Goal: Information Seeking & Learning: Learn about a topic

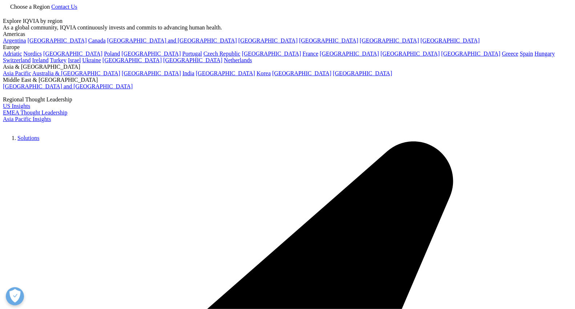
scroll to position [202, 0]
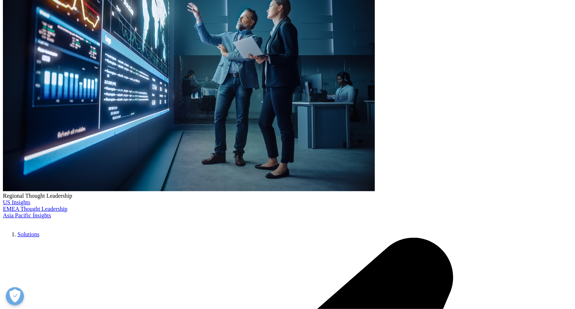
scroll to position [1910, 0]
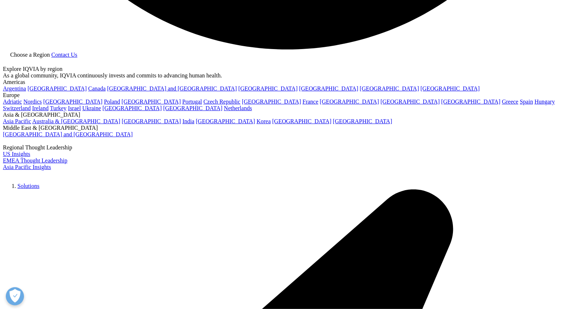
scroll to position [1680, 0]
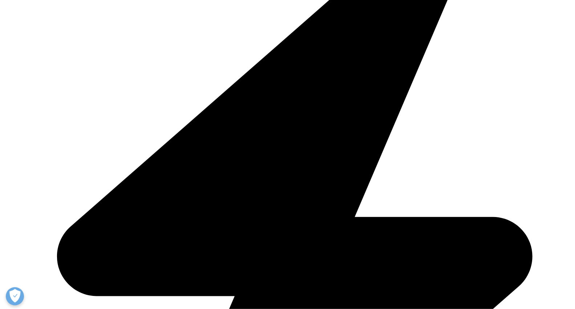
scroll to position [202, 0]
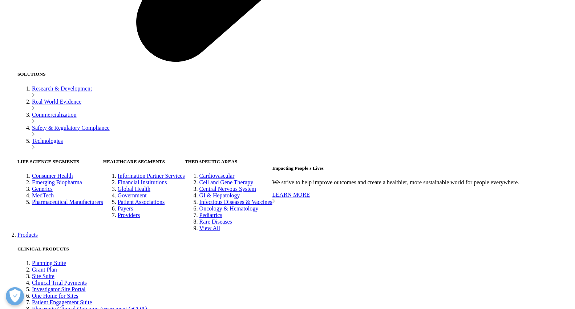
scroll to position [1587, 0]
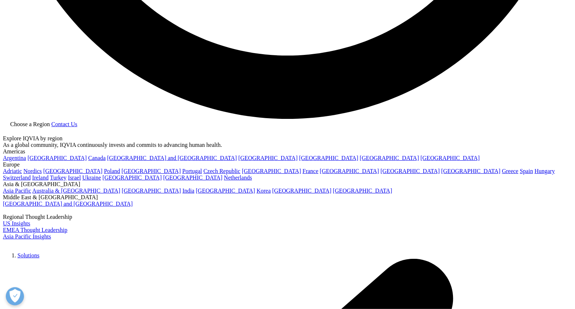
scroll to position [1680, 0]
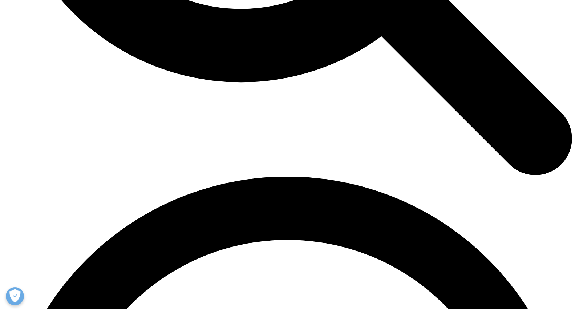
scroll to position [1048, 0]
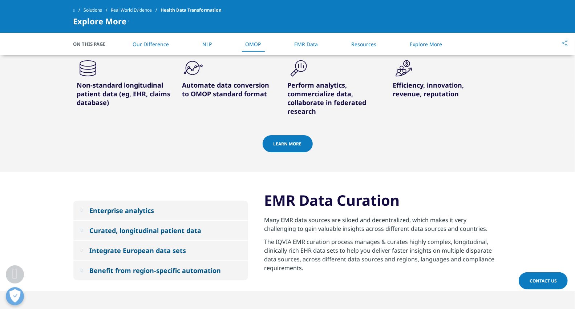
scroll to position [1735, 0]
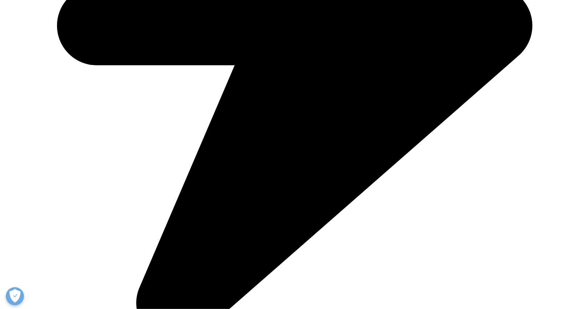
scroll to position [1426, 0]
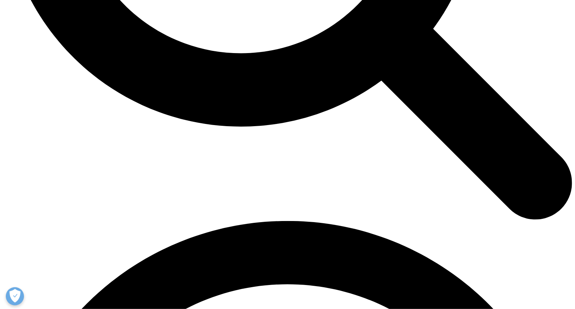
scroll to position [928, 0]
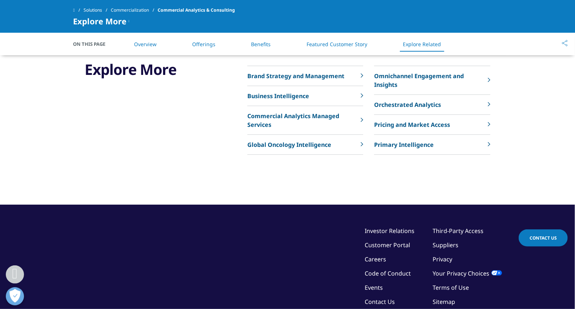
scroll to position [2219, 0]
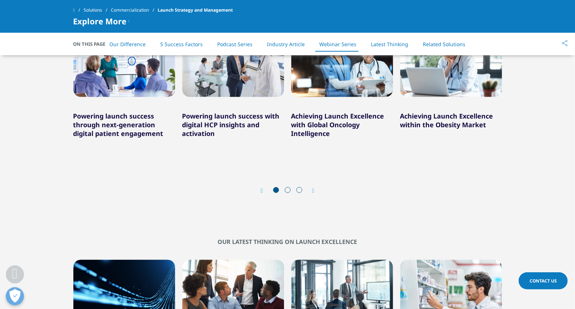
scroll to position [2583, 0]
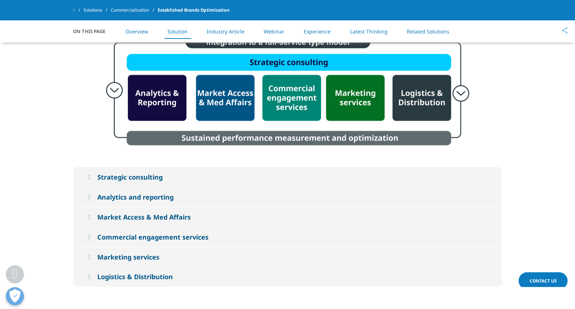
scroll to position [605, 0]
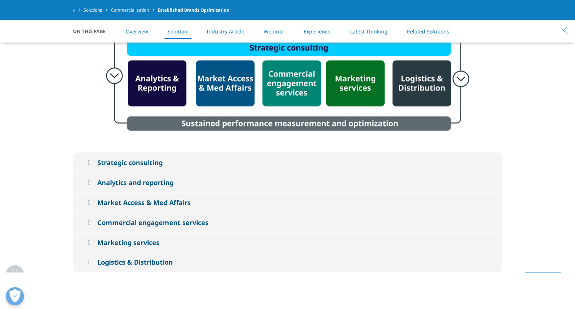
click at [461, 78] on img at bounding box center [287, 76] width 363 height 113
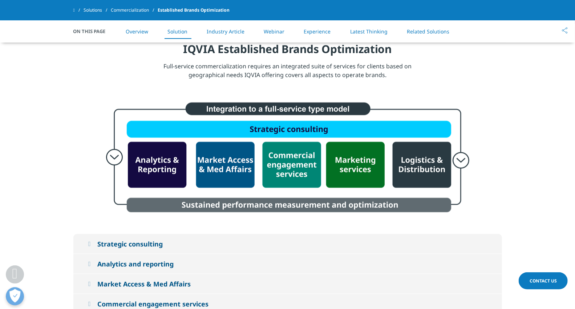
scroll to position [524, 0]
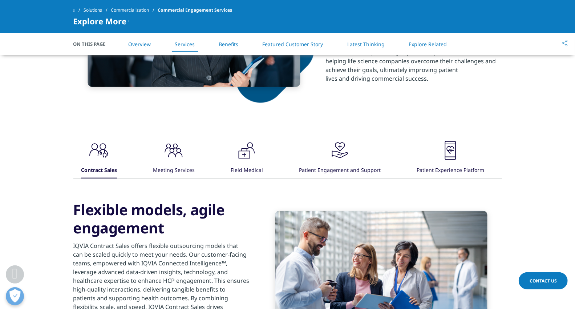
scroll to position [444, 0]
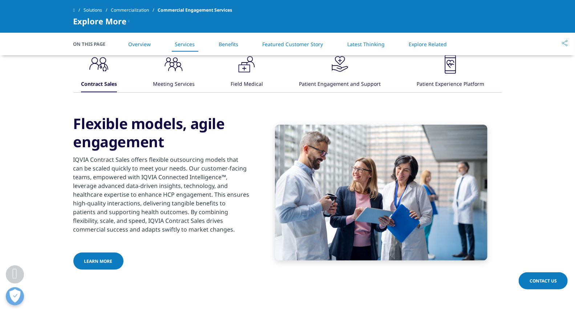
click at [110, 74] on icon ".cls-1{fill:#231f20;}" at bounding box center [99, 64] width 22 height 22
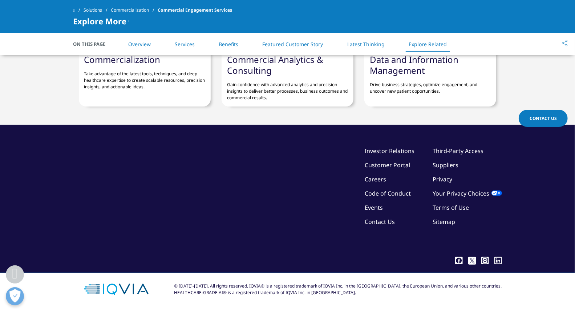
scroll to position [1419, 0]
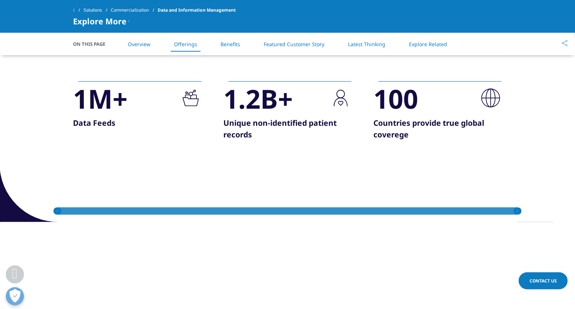
scroll to position [714, 0]
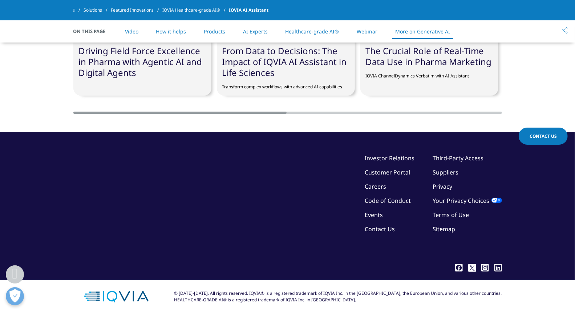
scroll to position [2260, 0]
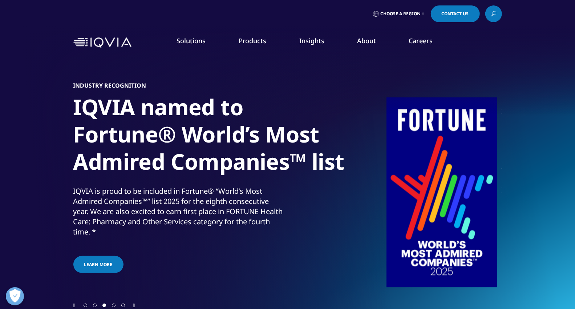
drag, startPoint x: 477, startPoint y: 206, endPoint x: 487, endPoint y: 205, distance: 11.0
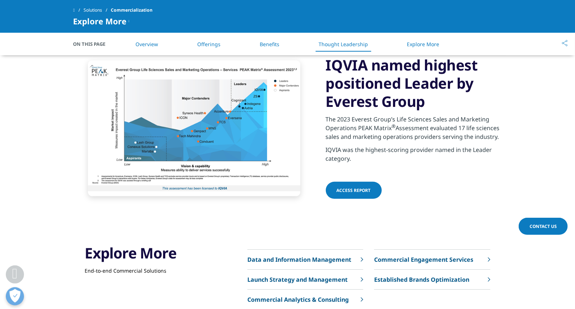
scroll to position [1937, 0]
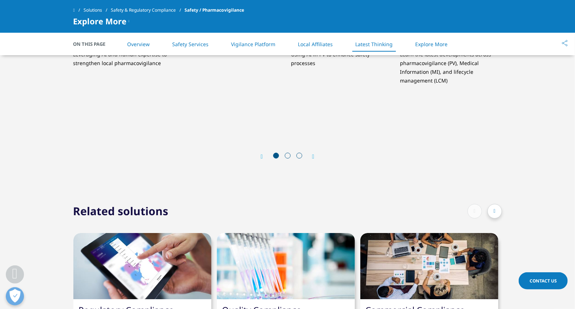
scroll to position [1735, 0]
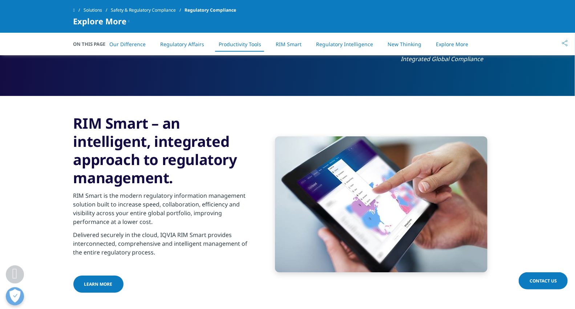
scroll to position [1493, 0]
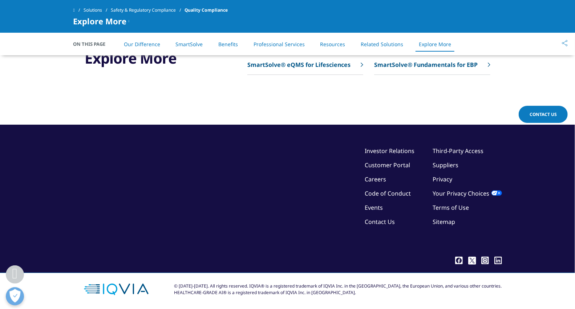
scroll to position [1747, 0]
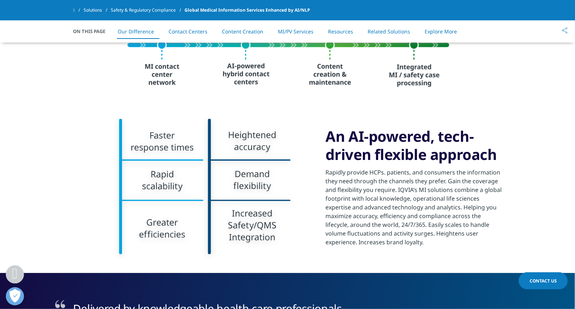
scroll to position [282, 0]
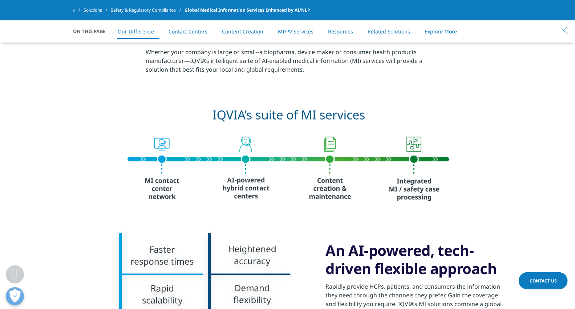
click at [167, 163] on img at bounding box center [287, 154] width 327 height 117
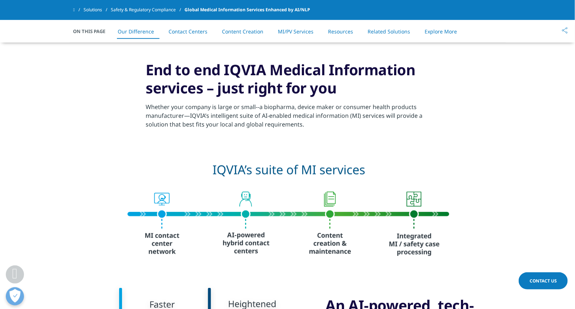
scroll to position [254, 0]
